Goal: Task Accomplishment & Management: Use online tool/utility

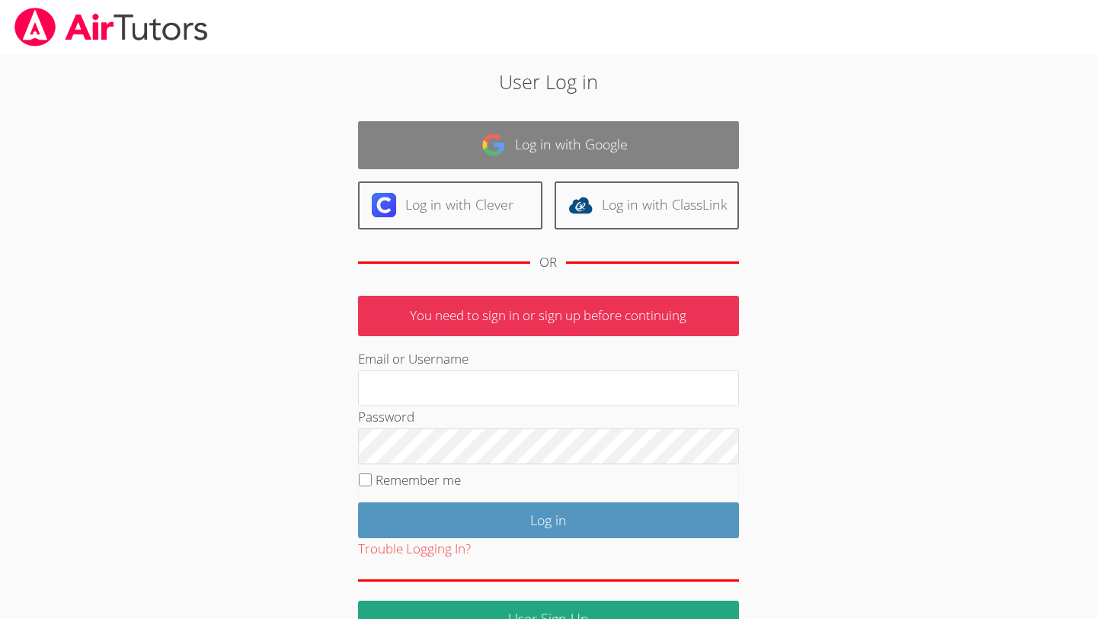
click at [443, 140] on link "Log in with Google" at bounding box center [548, 145] width 381 height 48
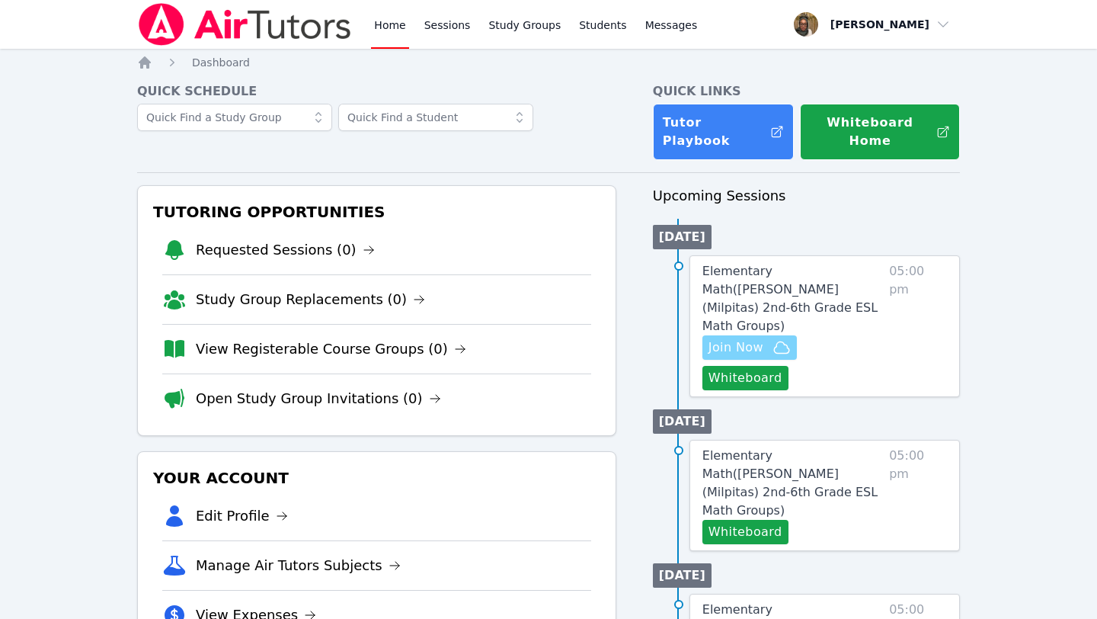
click at [746, 338] on span "Join Now" at bounding box center [736, 347] width 55 height 18
click at [453, 28] on link "Sessions" at bounding box center [447, 24] width 53 height 49
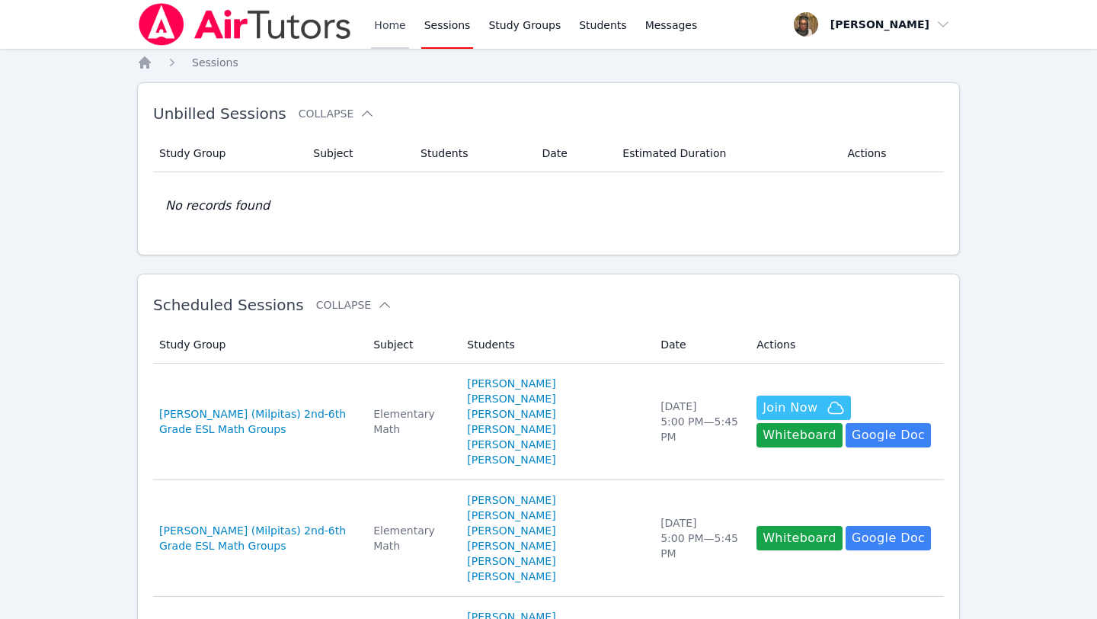
click at [395, 27] on link "Home" at bounding box center [389, 24] width 37 height 49
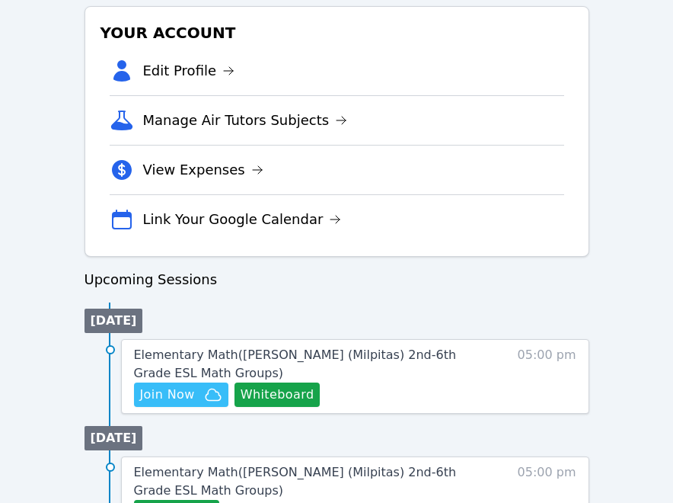
scroll to position [488, 0]
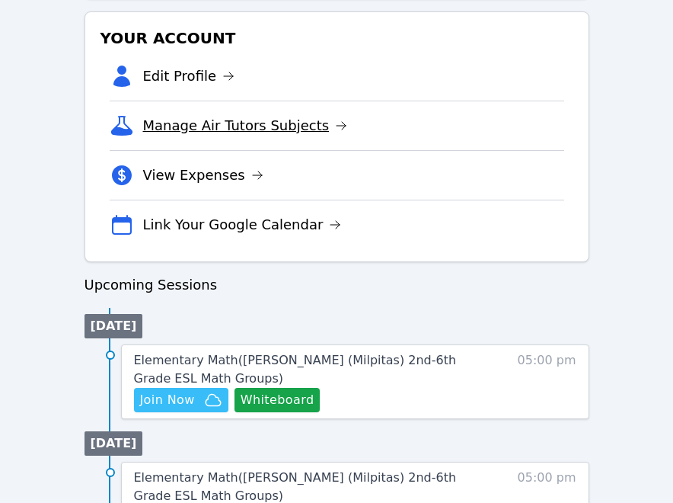
click at [326, 133] on link "Manage Air Tutors Subjects" at bounding box center [245, 125] width 205 height 21
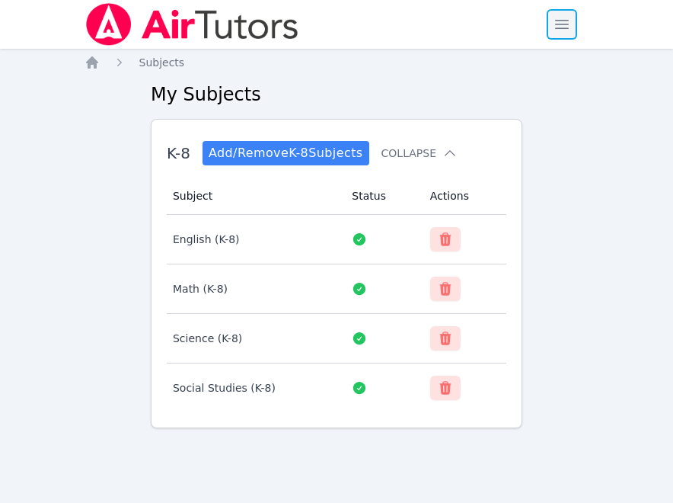
click at [563, 21] on span "button" at bounding box center [562, 25] width 34 height 34
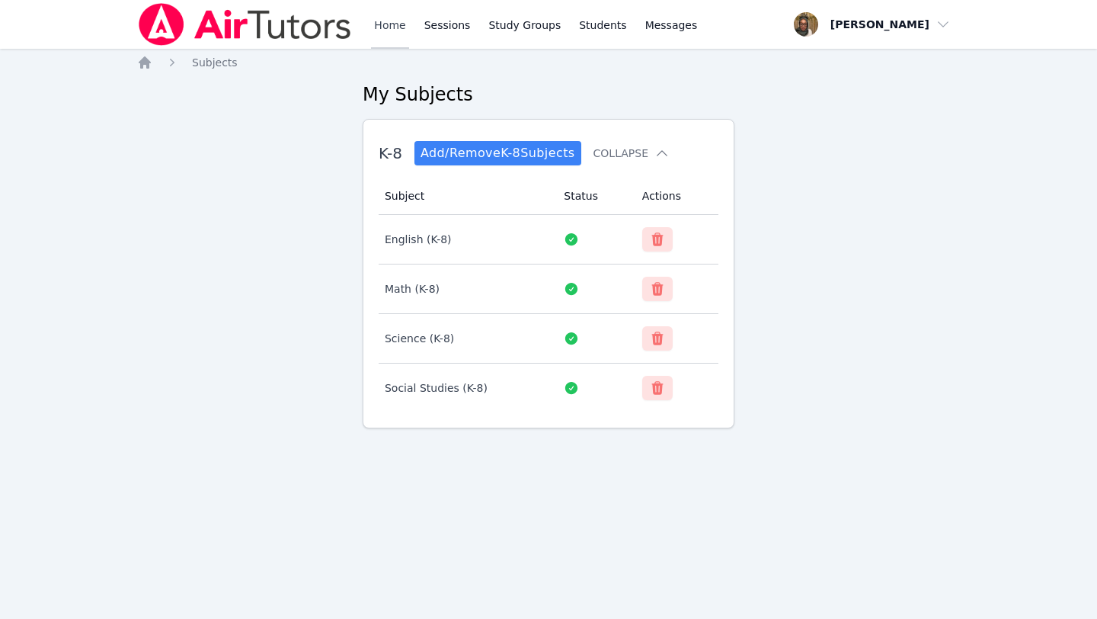
click at [395, 26] on link "Home" at bounding box center [389, 24] width 37 height 49
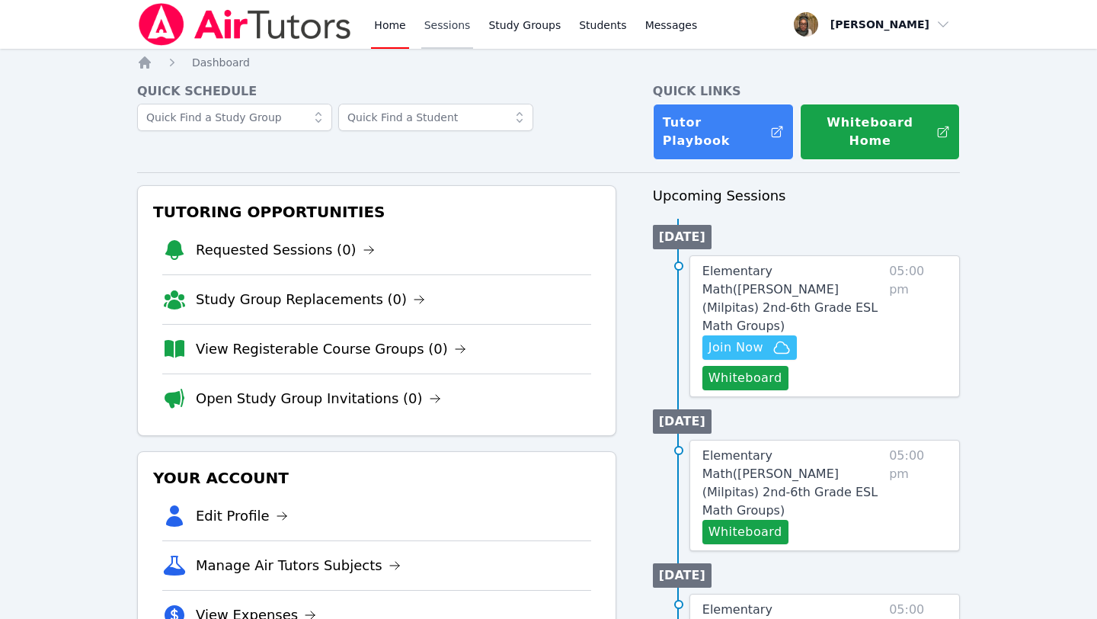
click at [453, 24] on link "Sessions" at bounding box center [447, 24] width 53 height 49
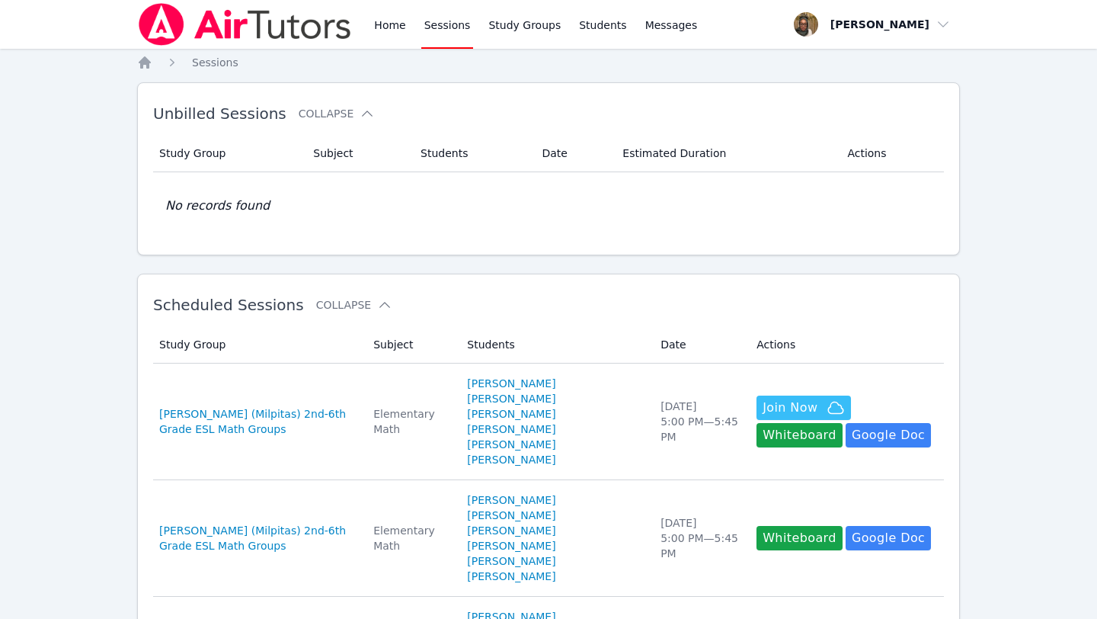
click at [283, 32] on img at bounding box center [245, 24] width 216 height 43
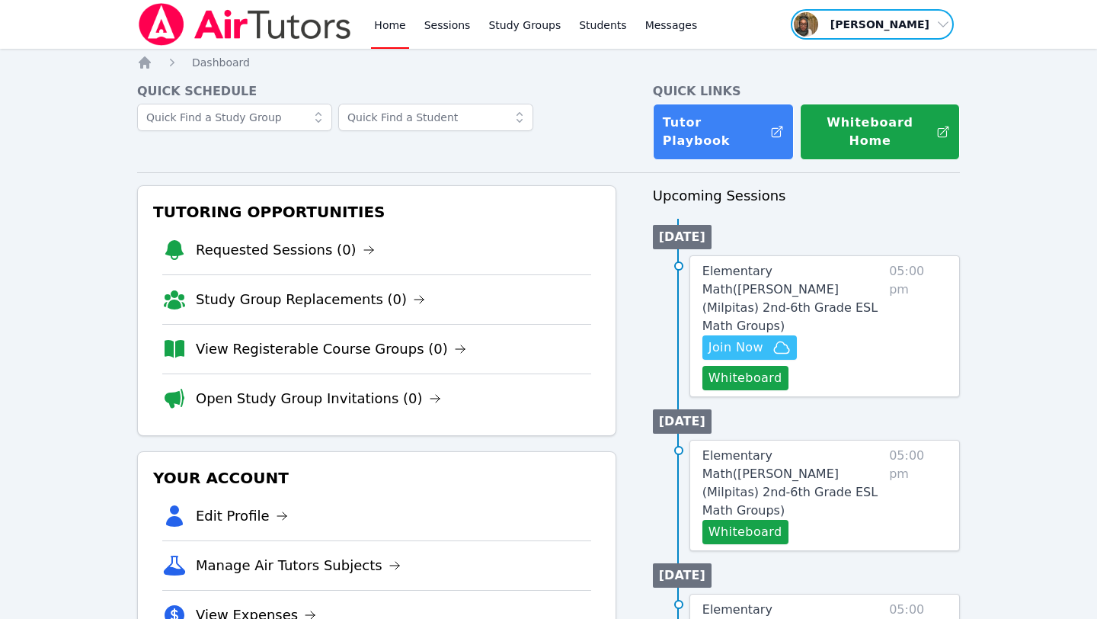
click at [932, 27] on span "button" at bounding box center [872, 25] width 166 height 34
click at [881, 56] on link "Profile" at bounding box center [878, 59] width 146 height 27
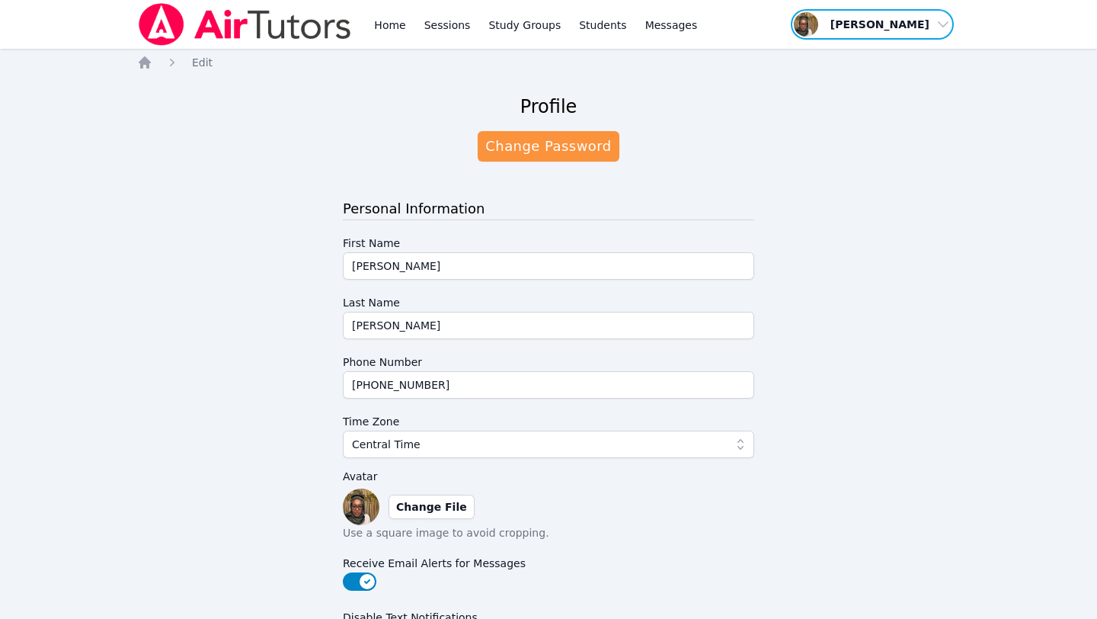
click at [881, 31] on span "button" at bounding box center [872, 25] width 166 height 34
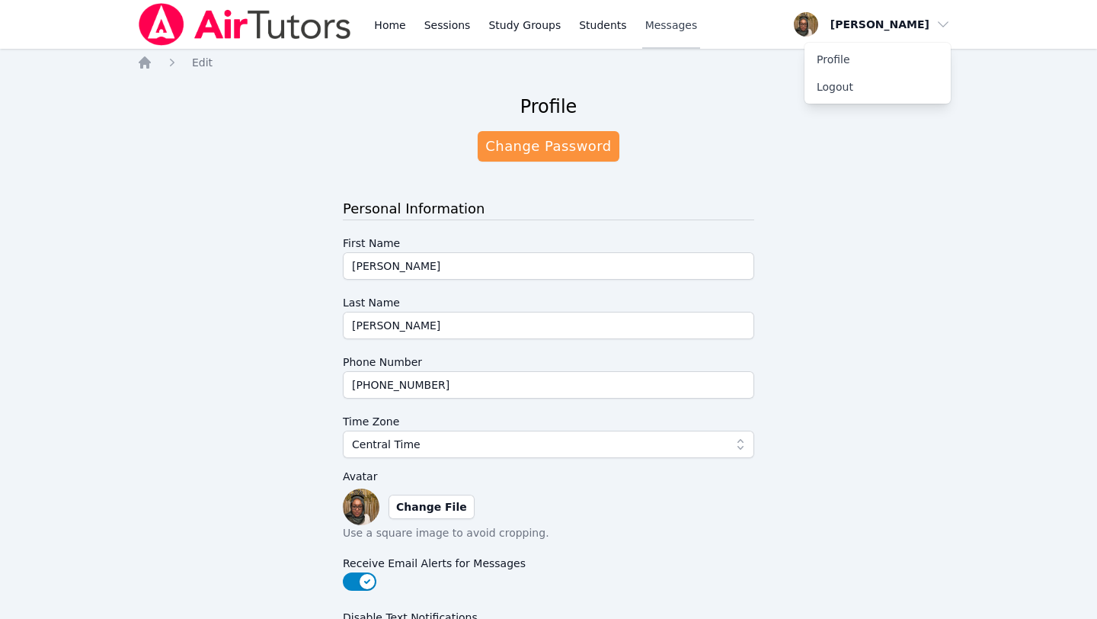
click at [661, 29] on span "Messages" at bounding box center [671, 25] width 53 height 15
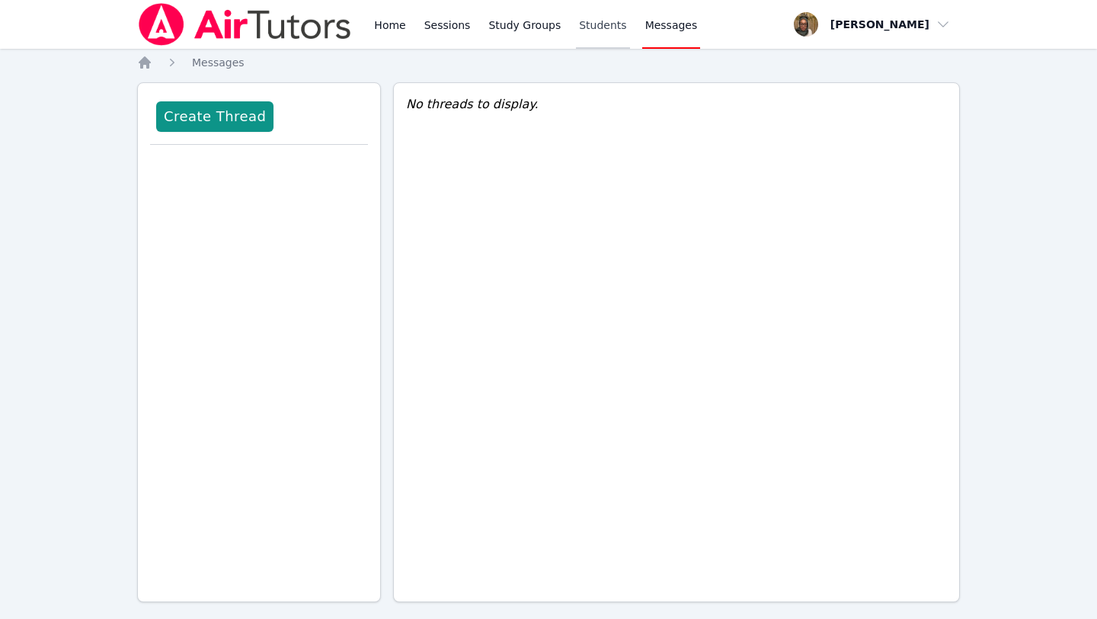
click at [601, 26] on link "Students" at bounding box center [602, 24] width 53 height 49
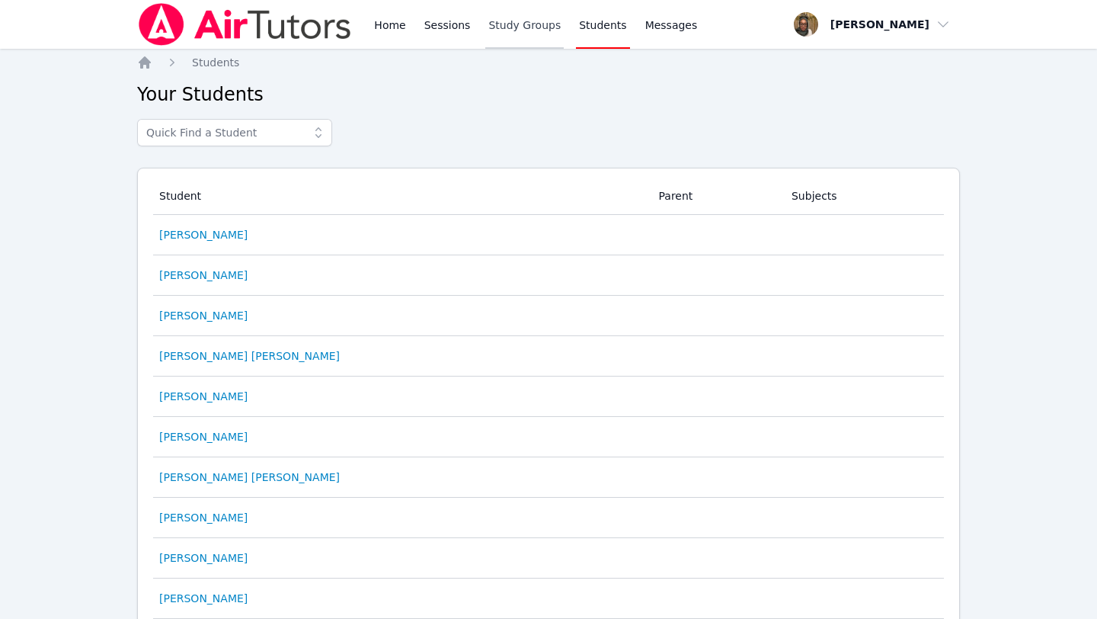
click at [527, 27] on link "Study Groups" at bounding box center [524, 24] width 78 height 49
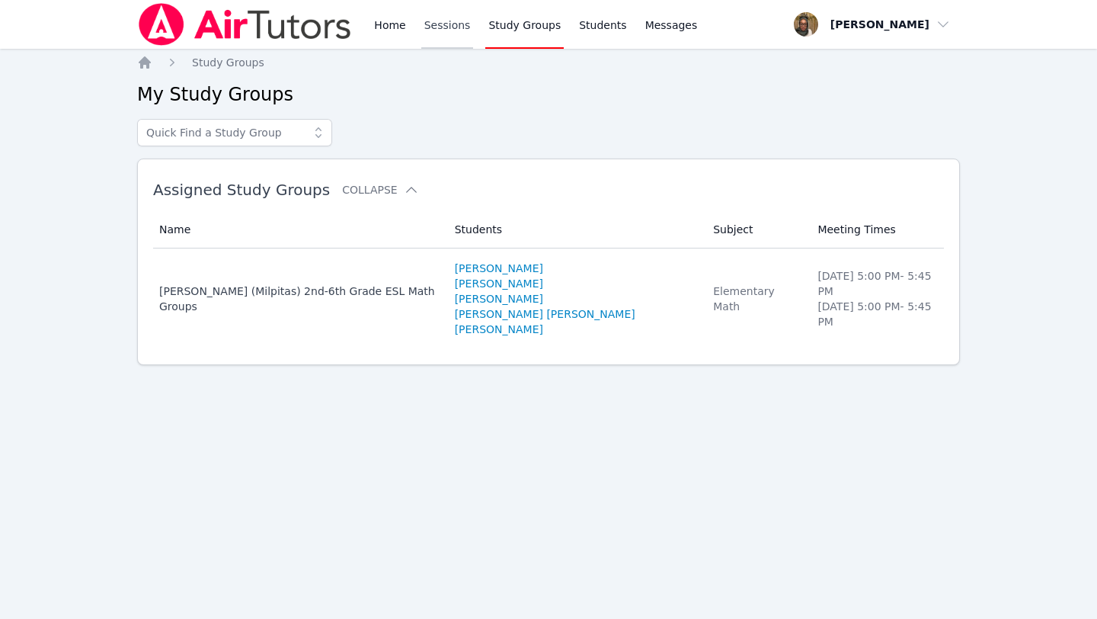
click at [443, 30] on link "Sessions" at bounding box center [447, 24] width 53 height 49
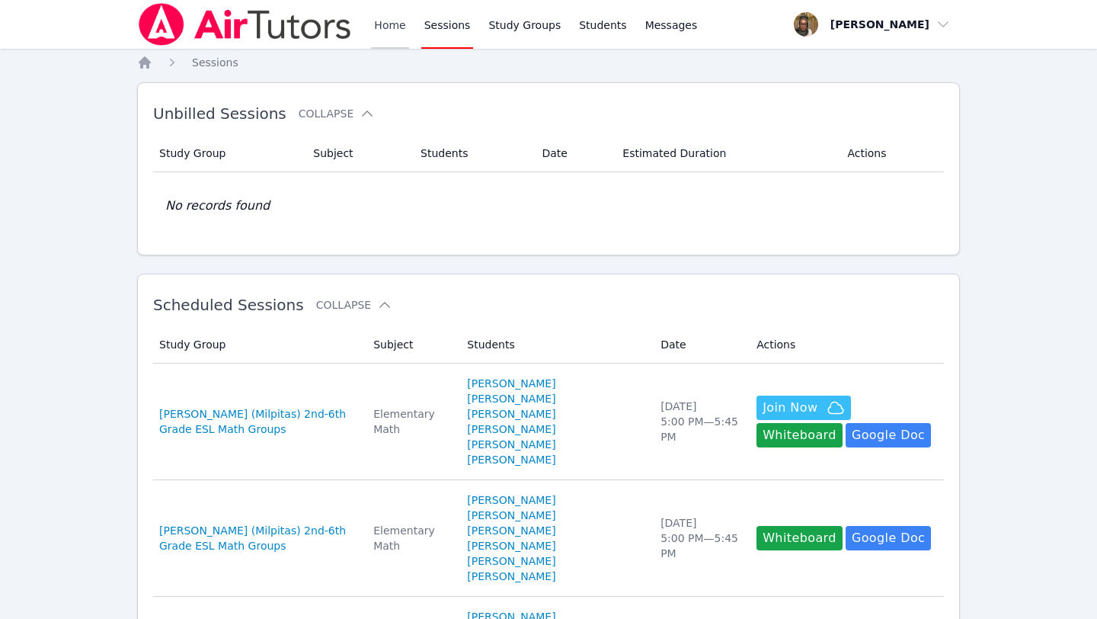
click at [379, 27] on link "Home" at bounding box center [389, 24] width 37 height 49
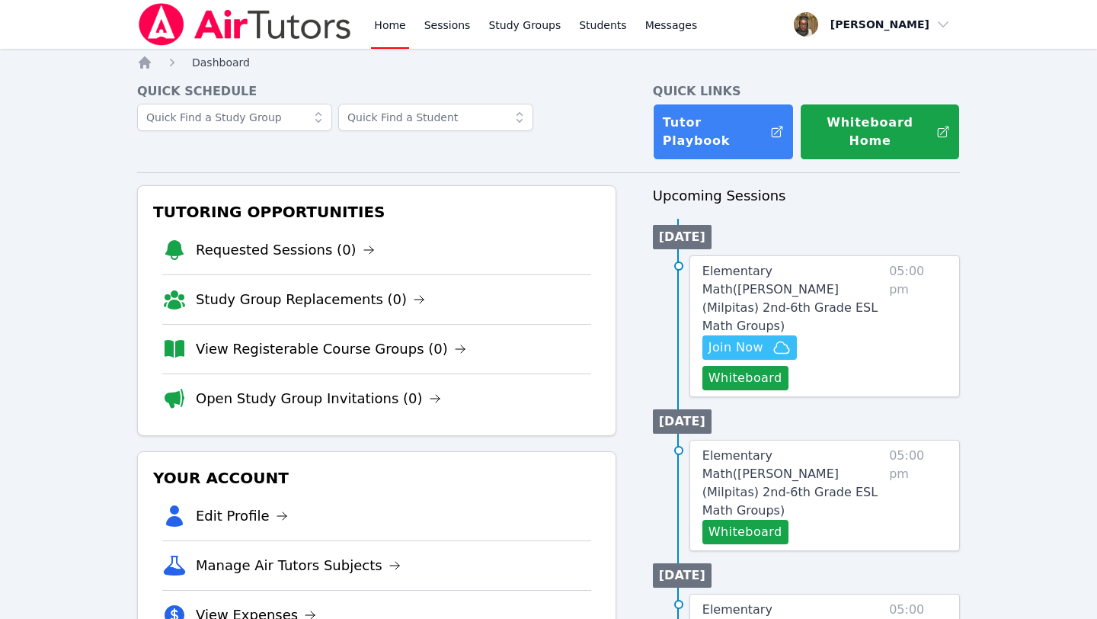
click at [220, 69] on link "Dashboard" at bounding box center [221, 62] width 58 height 15
click at [146, 63] on icon "Breadcrumb" at bounding box center [145, 62] width 12 height 12
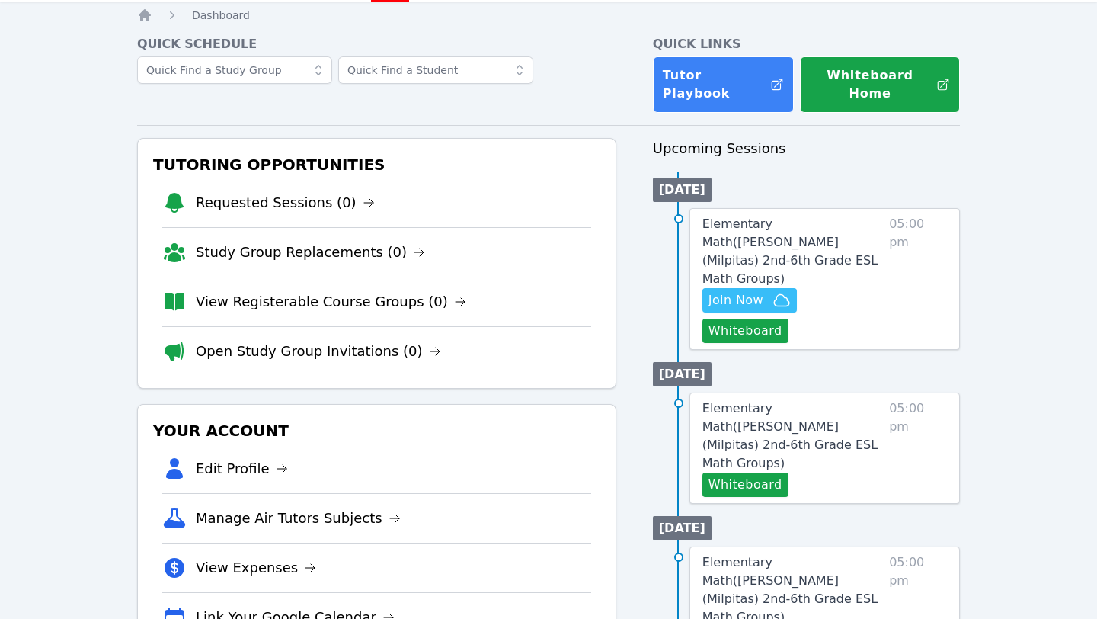
scroll to position [45, 0]
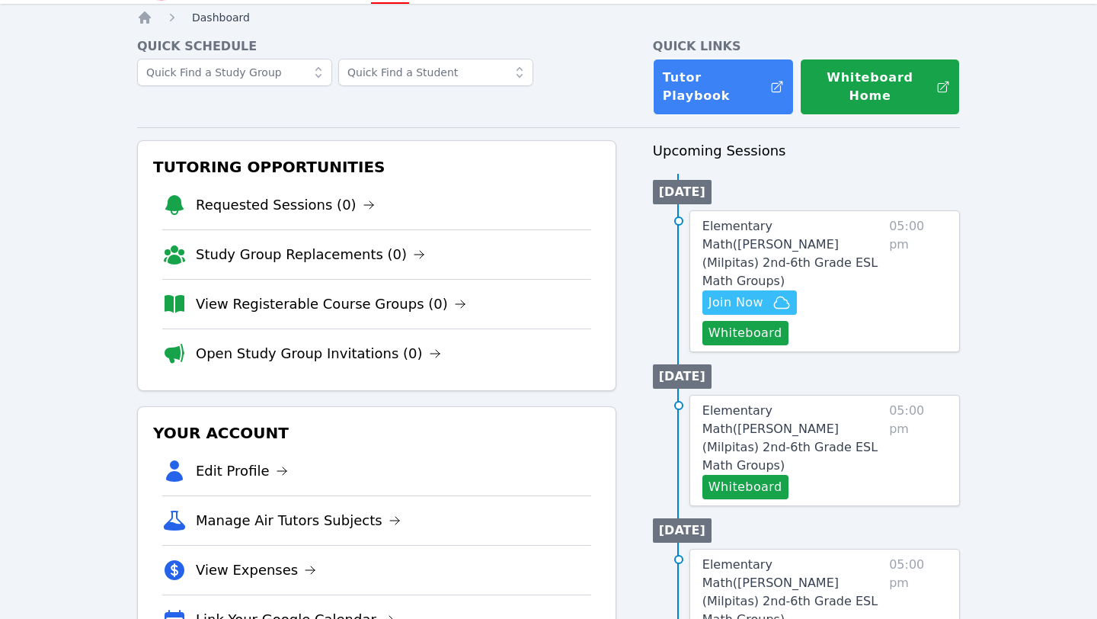
click at [213, 20] on span "Dashboard" at bounding box center [221, 17] width 58 height 12
click at [146, 18] on icon "Breadcrumb" at bounding box center [145, 17] width 12 height 12
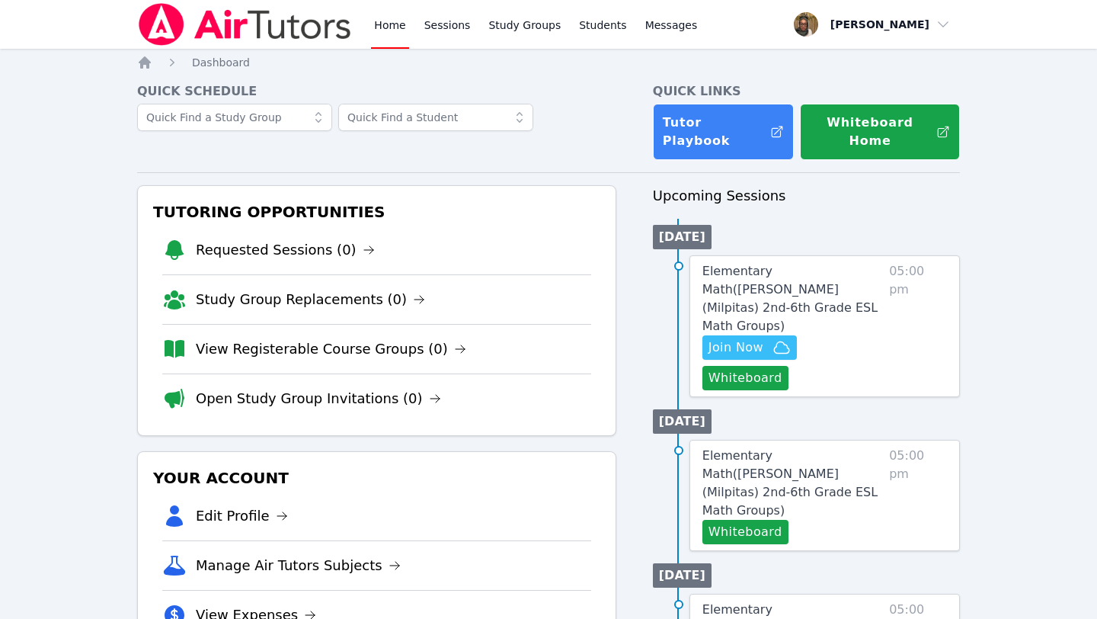
click at [272, 27] on img at bounding box center [245, 24] width 216 height 43
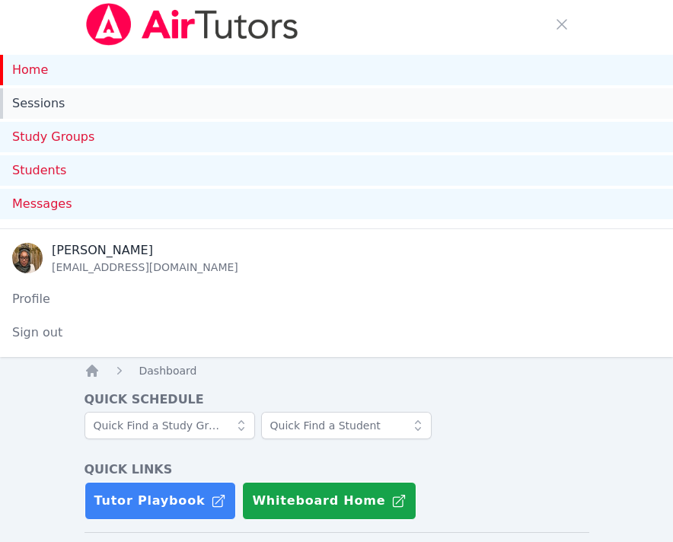
click at [47, 105] on link "Sessions" at bounding box center [336, 103] width 673 height 30
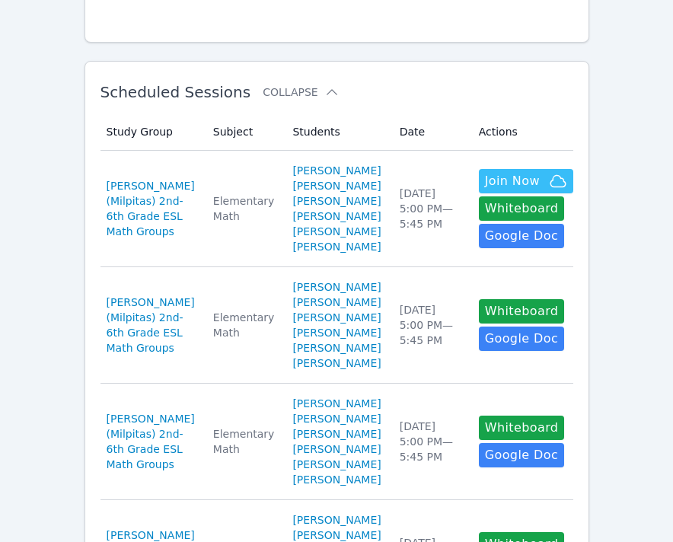
scroll to position [526, 0]
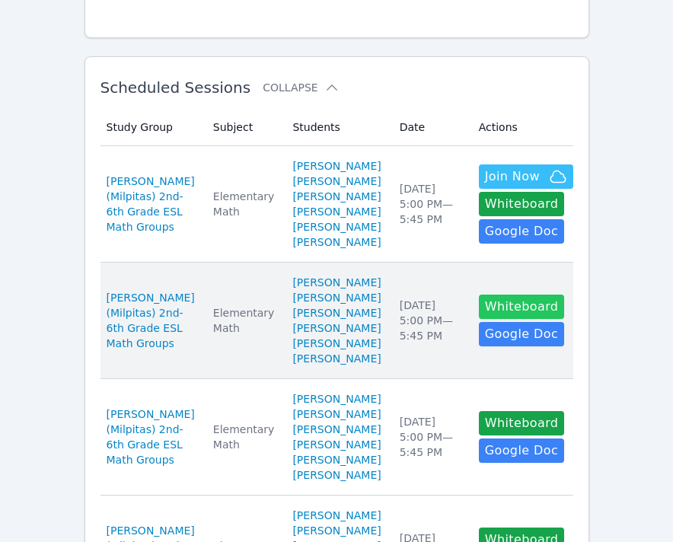
click at [486, 319] on button "Whiteboard" at bounding box center [522, 307] width 86 height 24
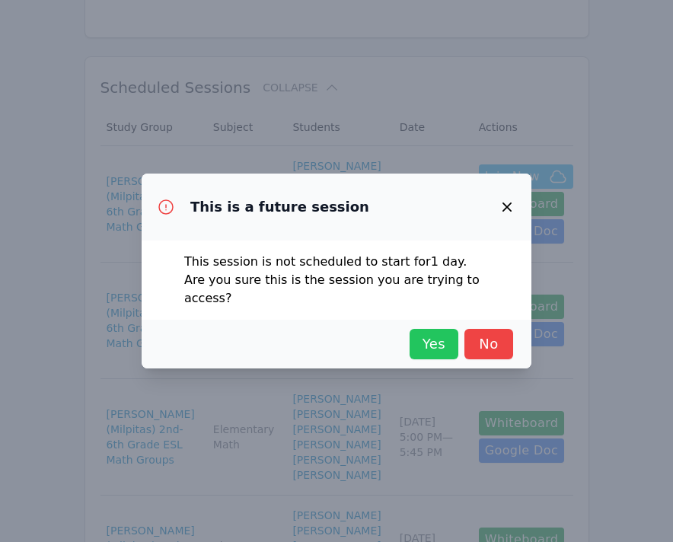
click at [429, 335] on span "Yes" at bounding box center [434, 344] width 34 height 21
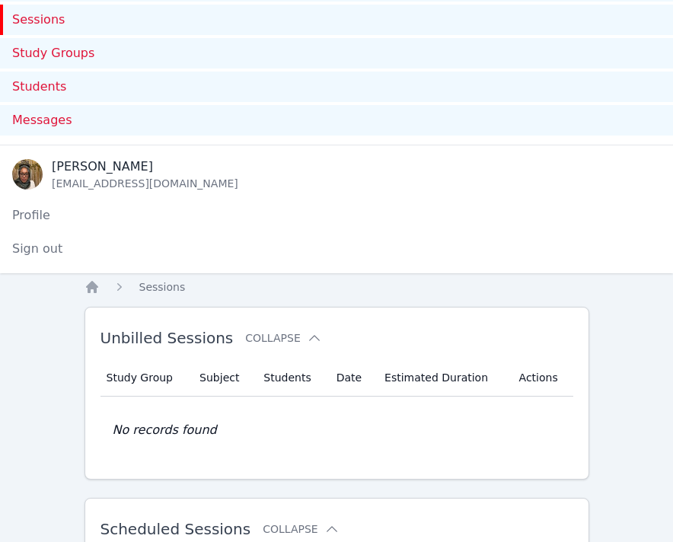
scroll to position [0, 0]
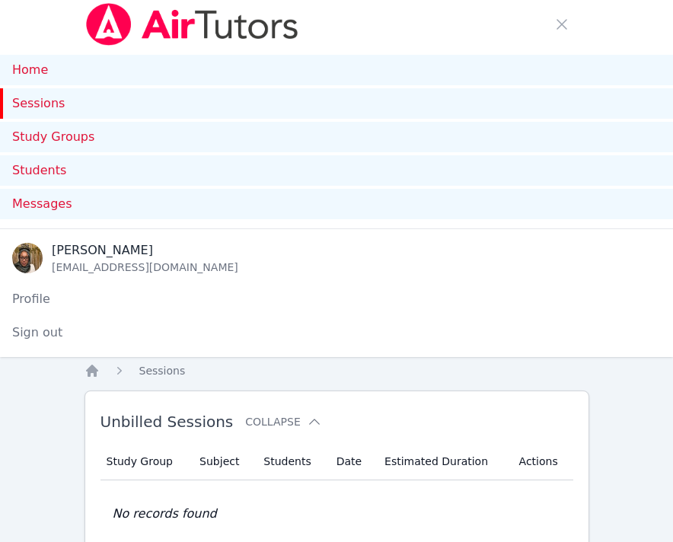
click at [34, 104] on link "Sessions" at bounding box center [336, 103] width 673 height 30
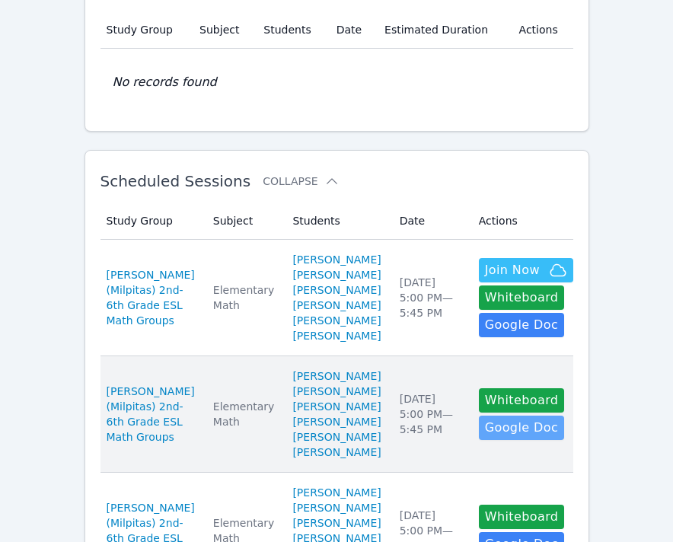
scroll to position [559, 0]
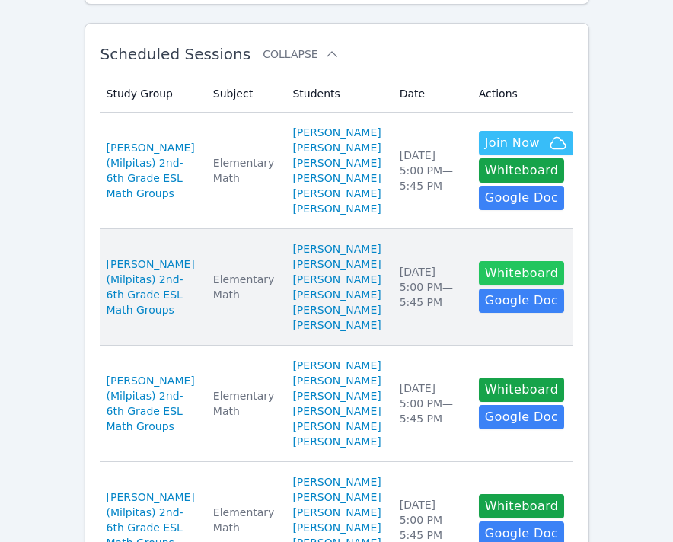
click at [479, 286] on button "Whiteboard" at bounding box center [522, 273] width 86 height 24
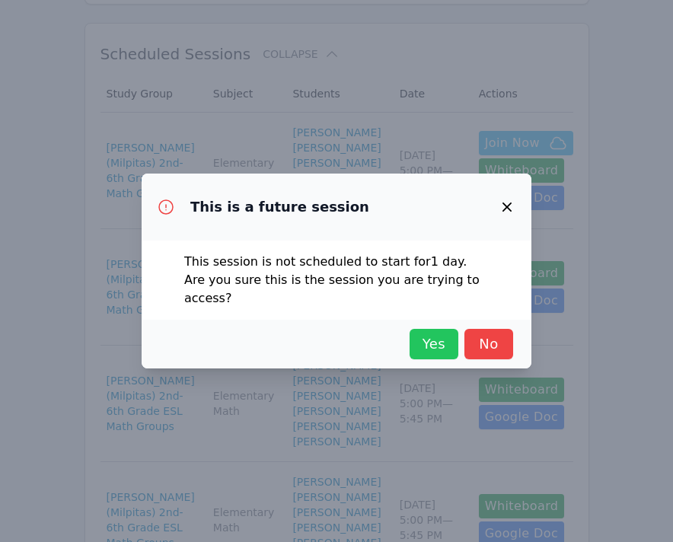
click at [432, 334] on span "Yes" at bounding box center [434, 344] width 34 height 21
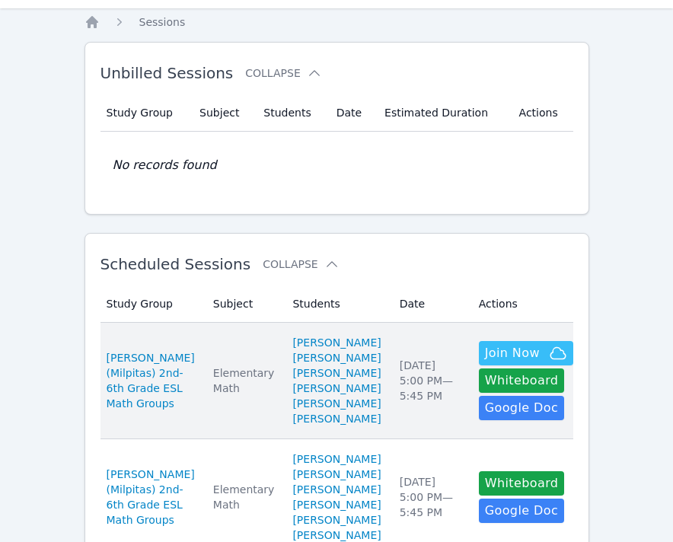
scroll to position [352, 0]
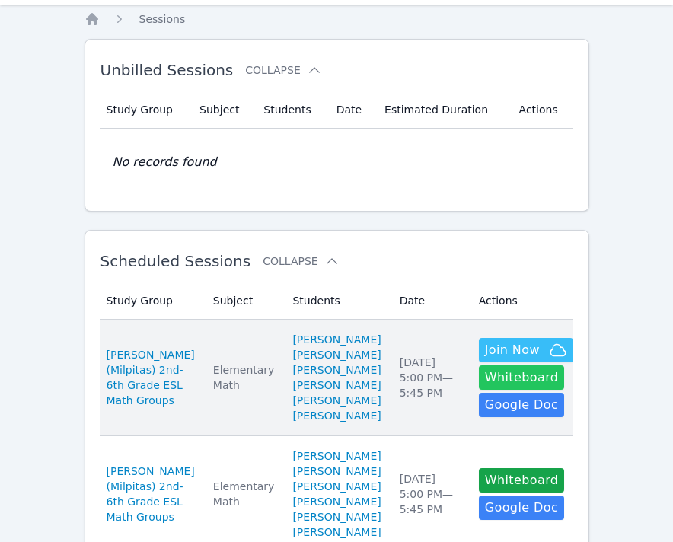
click at [483, 390] on button "Whiteboard" at bounding box center [522, 378] width 86 height 24
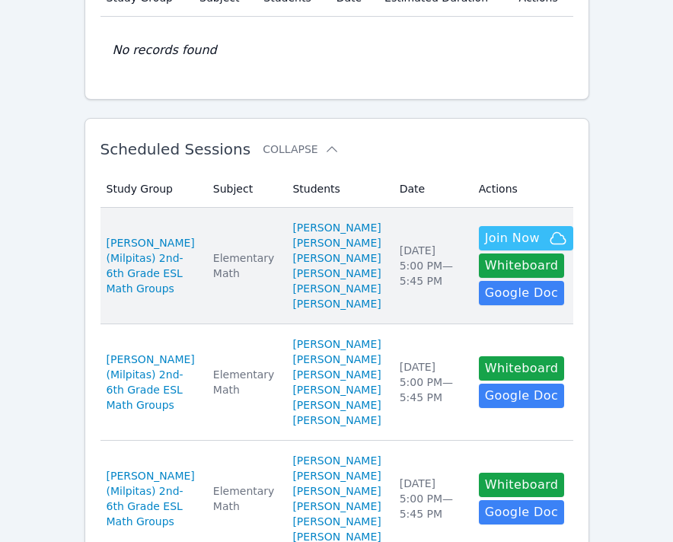
scroll to position [465, 0]
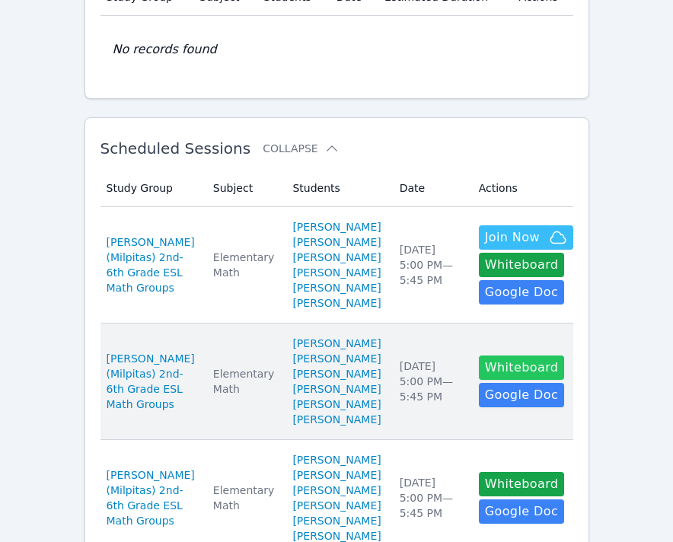
click at [479, 380] on button "Whiteboard" at bounding box center [522, 368] width 86 height 24
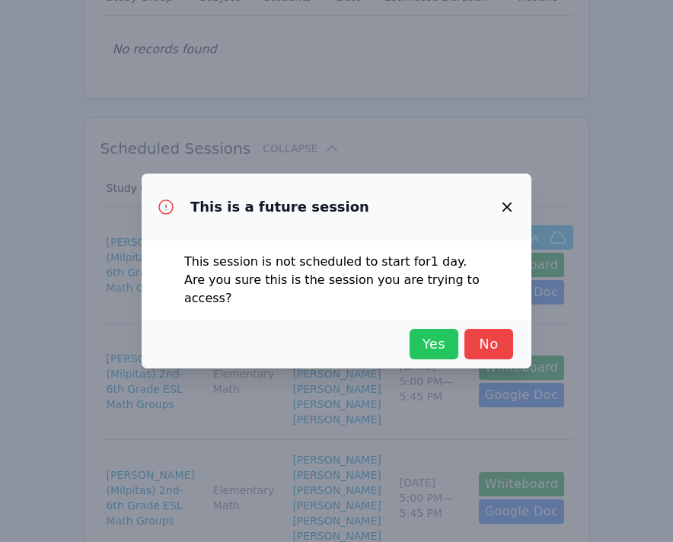
click at [427, 329] on button "Yes" at bounding box center [434, 344] width 49 height 30
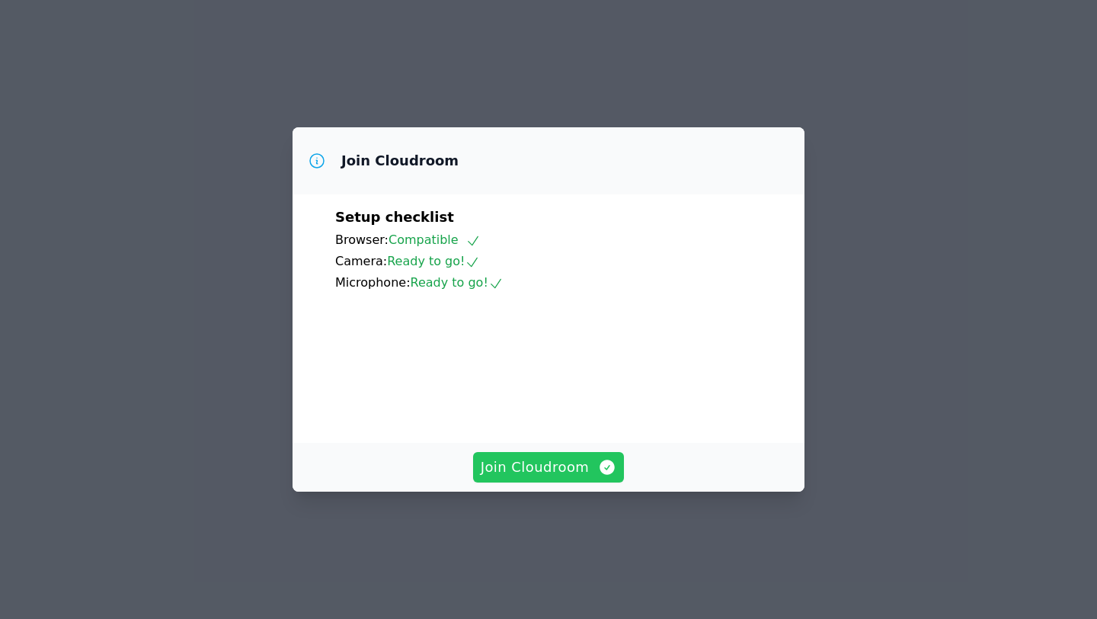
click at [529, 478] on span "Join Cloudroom" at bounding box center [549, 466] width 136 height 21
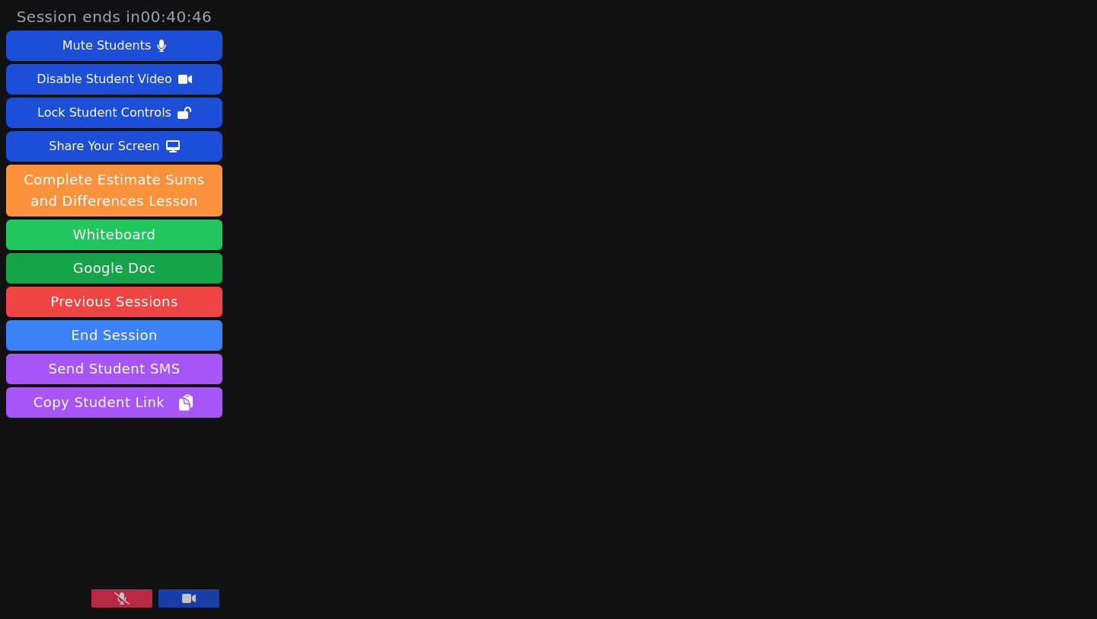
click at [139, 232] on button "Whiteboard" at bounding box center [114, 234] width 216 height 30
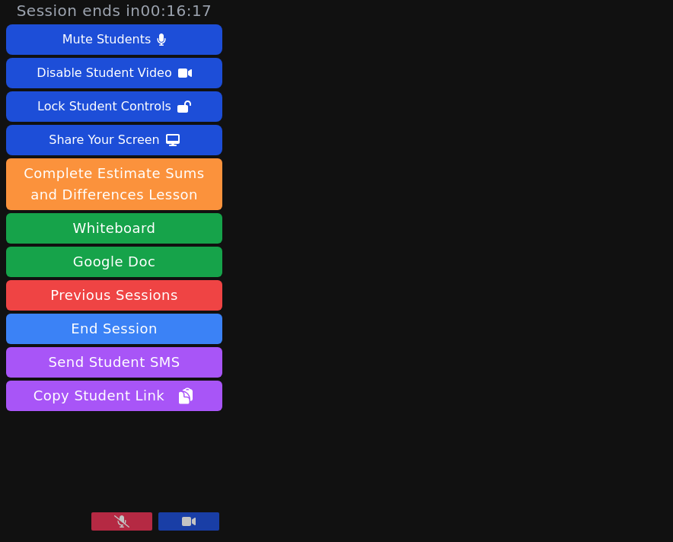
scroll to position [6, 0]
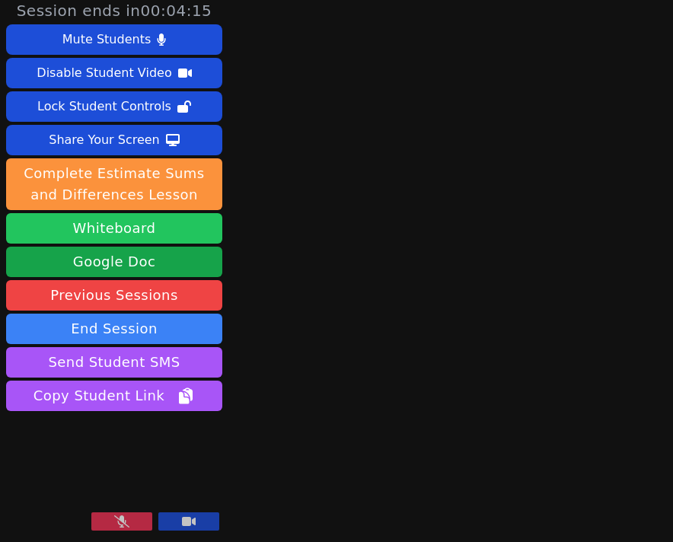
click at [113, 234] on button "Whiteboard" at bounding box center [114, 228] width 216 height 30
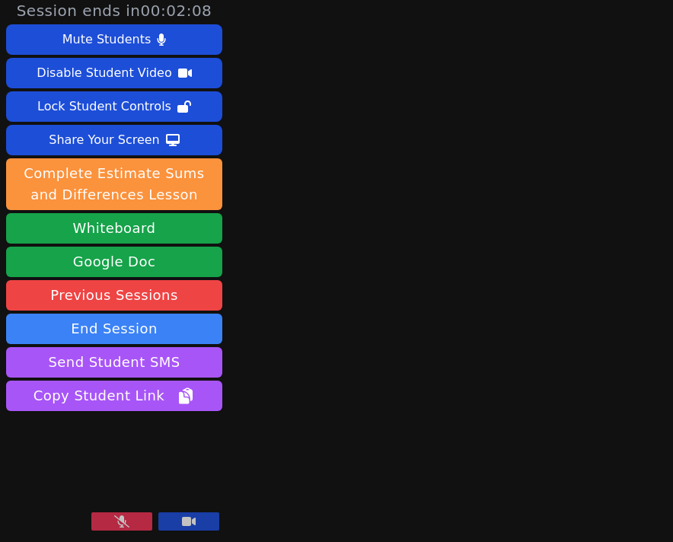
click at [318, 172] on div "Session ends in 00:02:08 Mute Students Disable Student Video Lock Student Contr…" at bounding box center [336, 265] width 673 height 542
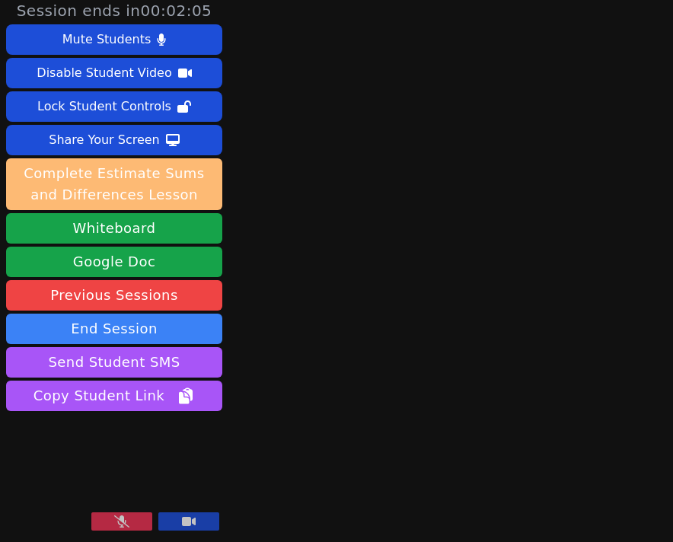
scroll to position [0, 0]
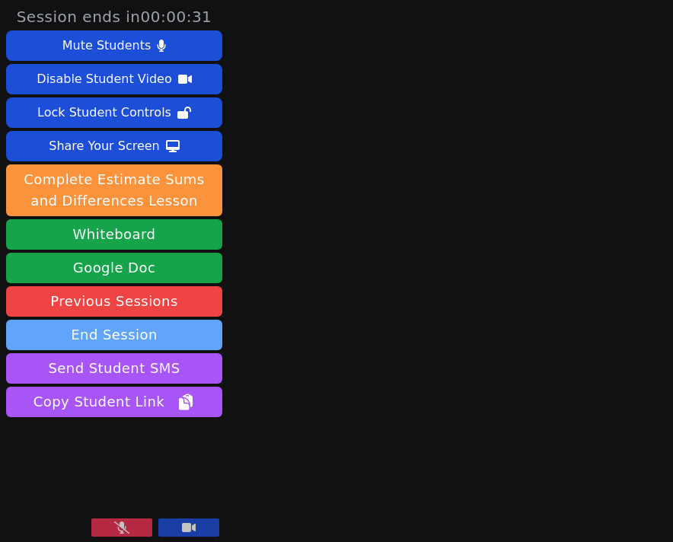
click at [116, 325] on button "End Session" at bounding box center [114, 335] width 216 height 30
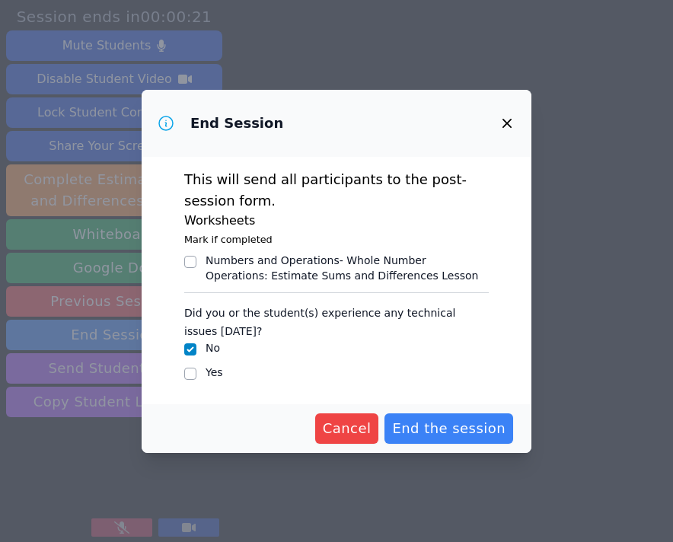
drag, startPoint x: 449, startPoint y: 431, endPoint x: 425, endPoint y: 395, distance: 43.3
click at [425, 395] on form "This will send all participants to the post-session form. Worksheets Mark if co…" at bounding box center [337, 305] width 390 height 296
click at [425, 433] on span "End the session" at bounding box center [449, 428] width 114 height 21
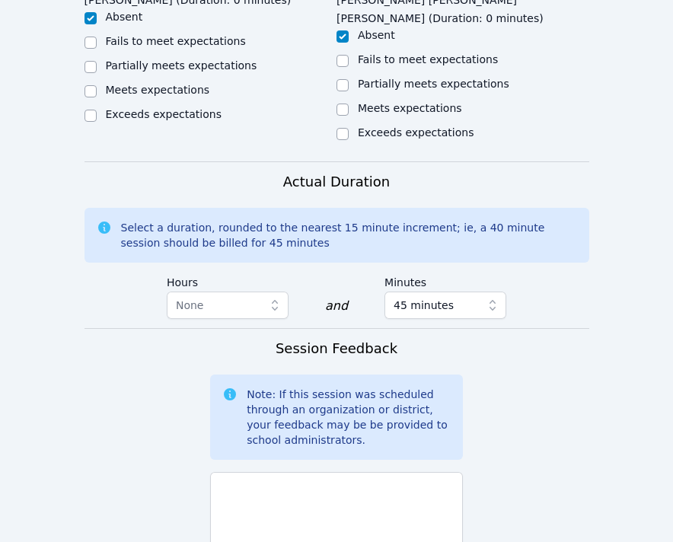
scroll to position [1170, 0]
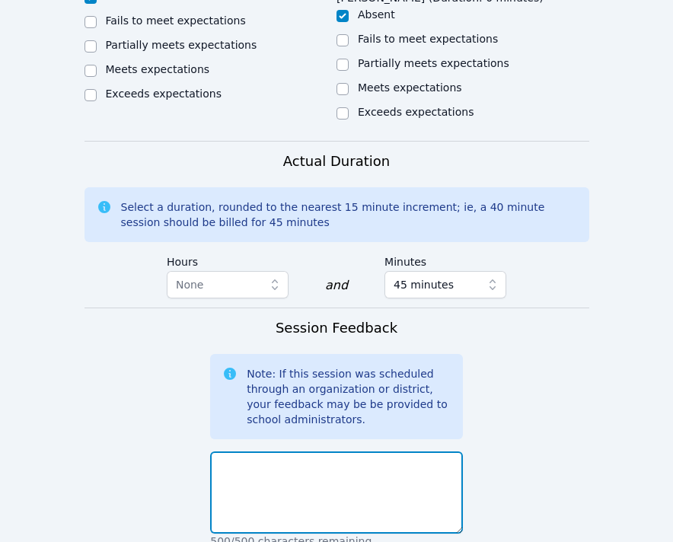
click at [295, 452] on textarea at bounding box center [336, 493] width 253 height 82
type textarea "N"
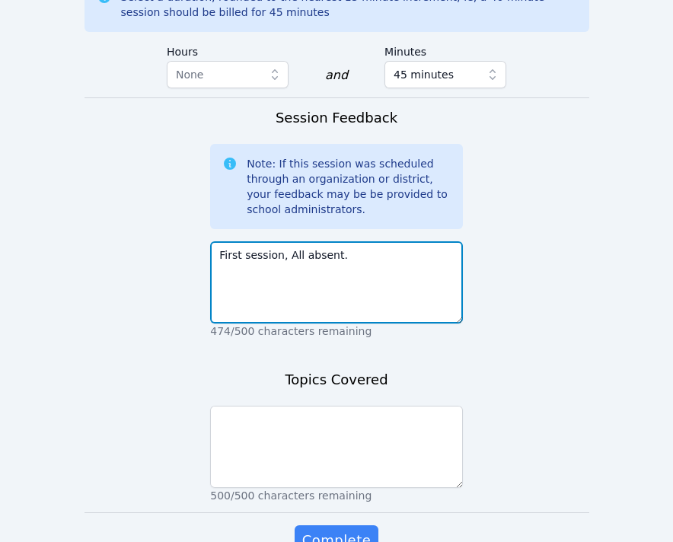
scroll to position [1397, 0]
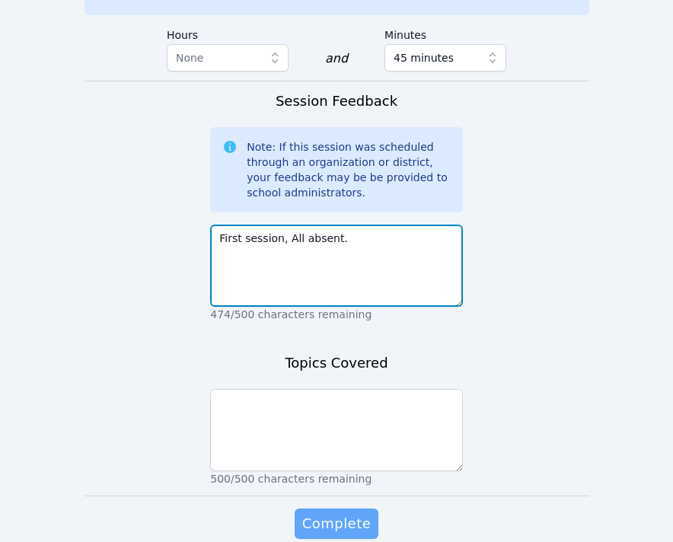
type textarea "First session, All absent."
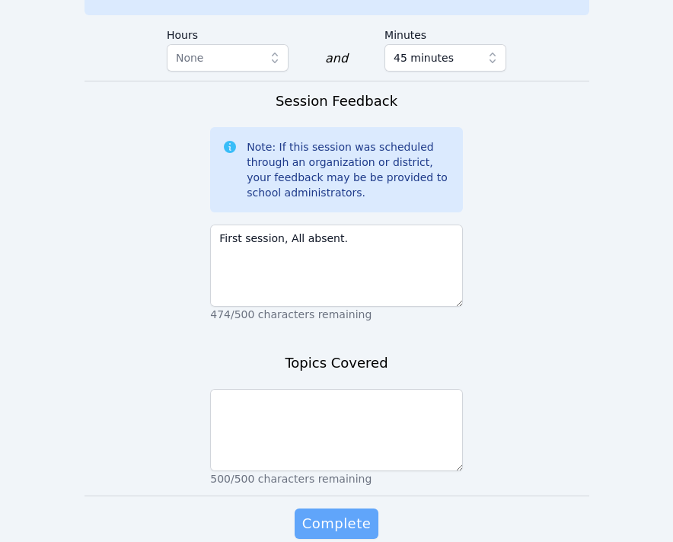
click at [326, 513] on span "Complete" at bounding box center [336, 523] width 69 height 21
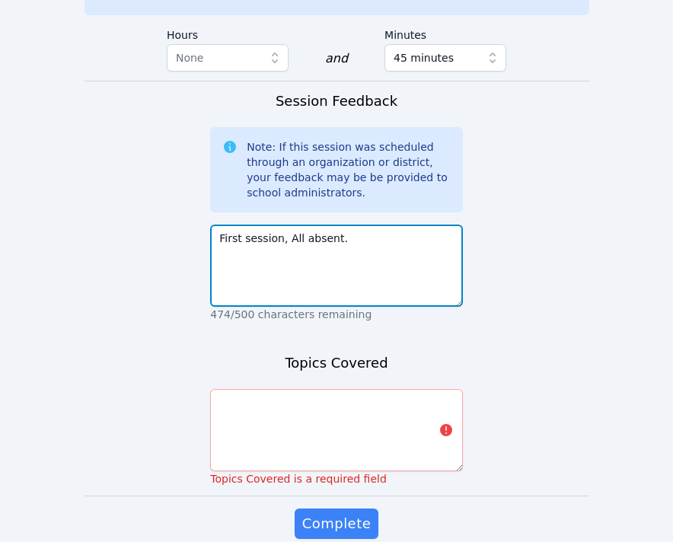
drag, startPoint x: 347, startPoint y: 173, endPoint x: 206, endPoint y: 170, distance: 141.7
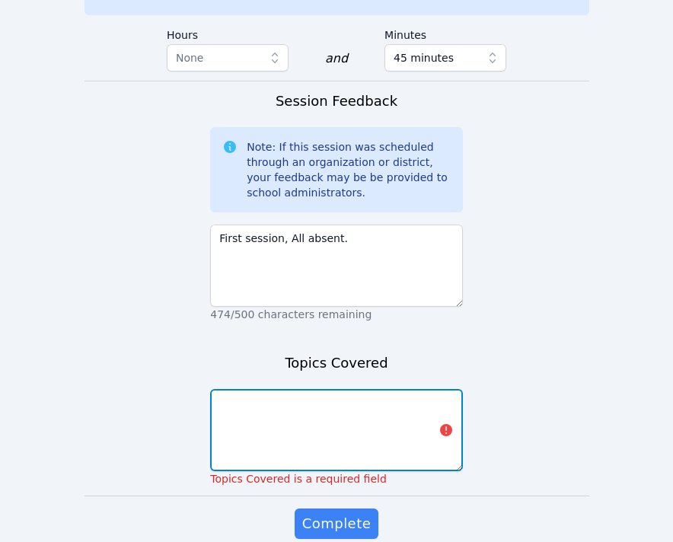
click at [273, 389] on textarea at bounding box center [336, 430] width 253 height 82
paste textarea "First session, All absent."
type textarea "First session, All absent."
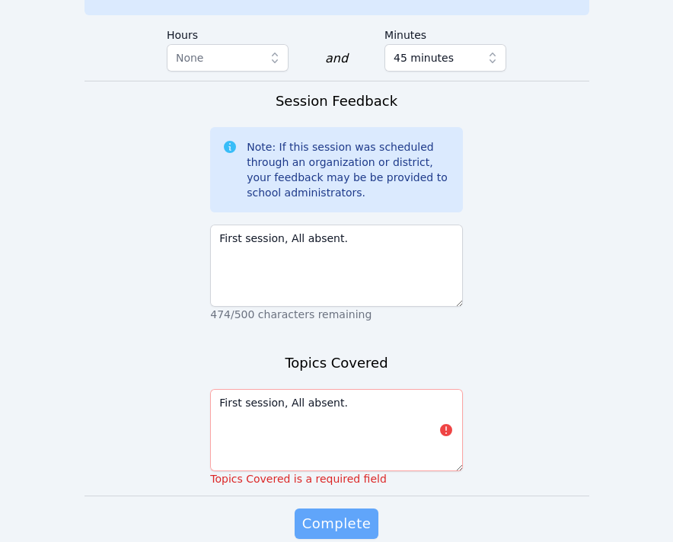
click at [349, 513] on span "Complete" at bounding box center [336, 523] width 69 height 21
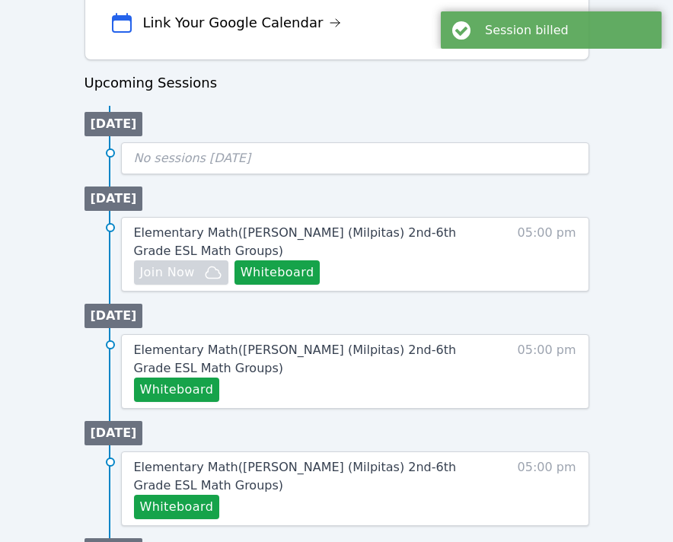
scroll to position [600, 0]
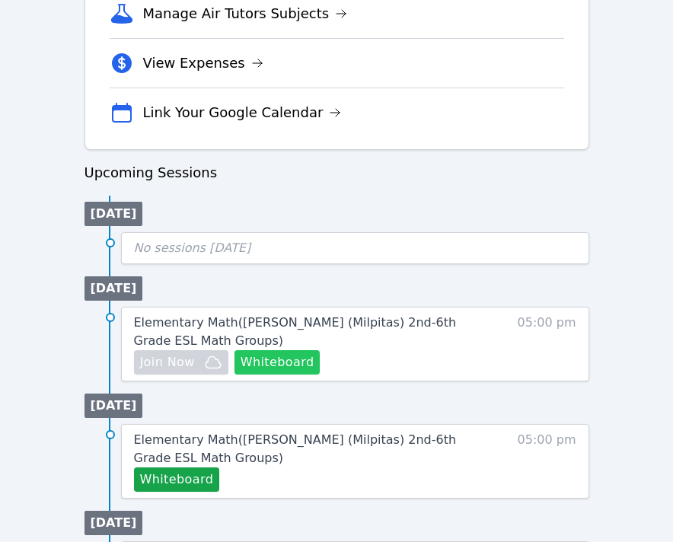
click at [278, 370] on button "Whiteboard" at bounding box center [278, 362] width 86 height 24
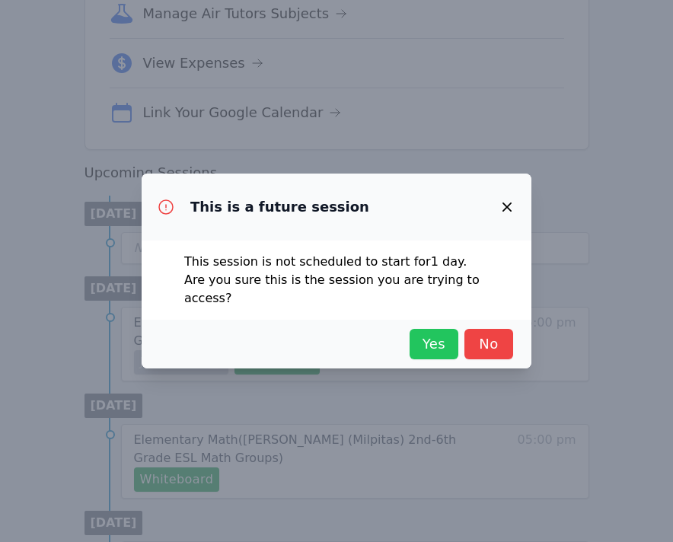
click at [422, 335] on span "Yes" at bounding box center [434, 344] width 34 height 21
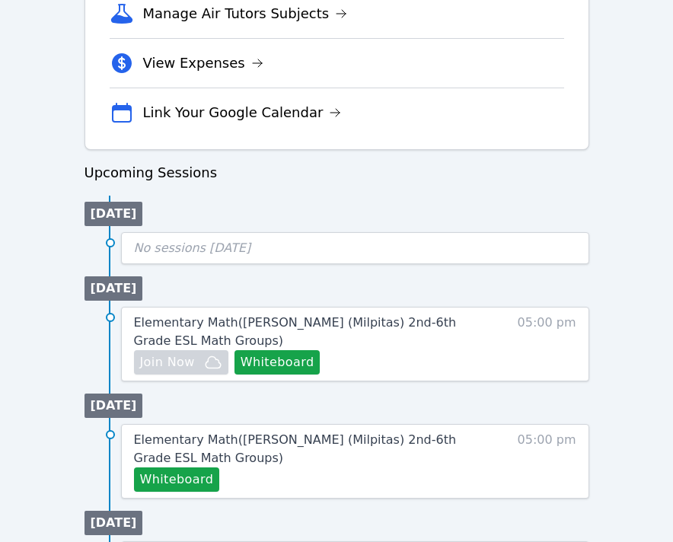
scroll to position [0, 0]
